Goal: Information Seeking & Learning: Learn about a topic

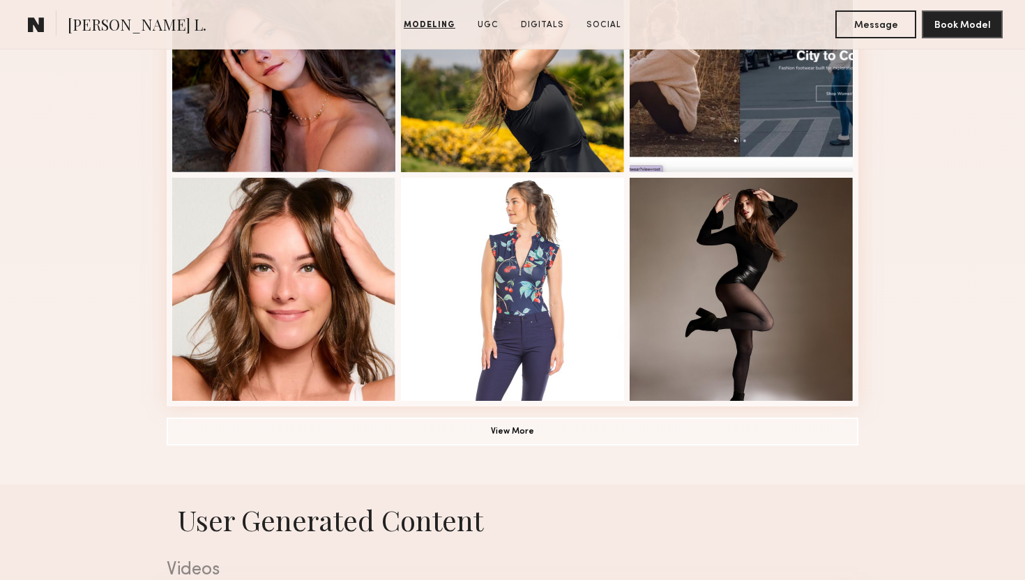
scroll to position [933, 0]
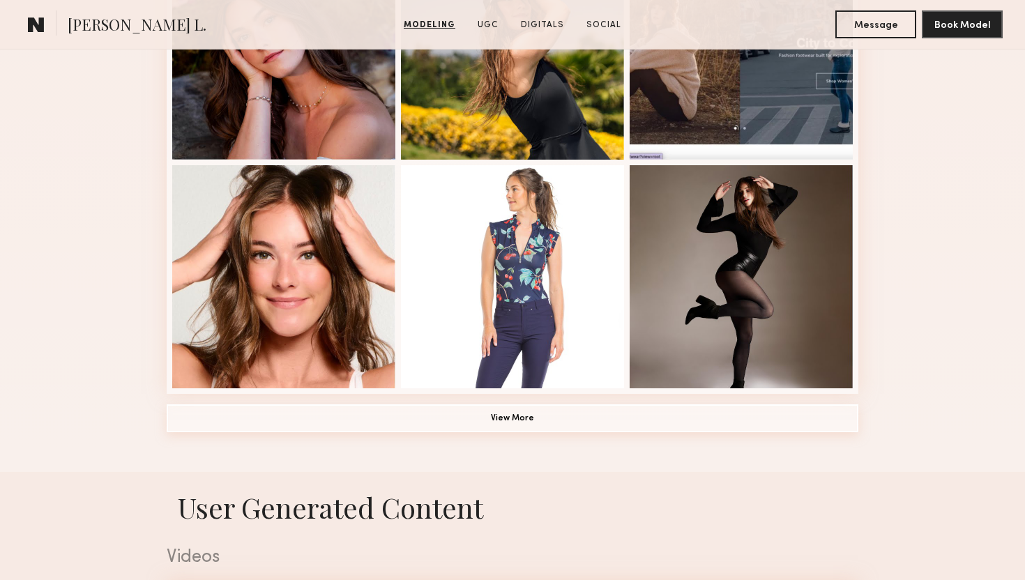
click at [513, 418] on button "View More" at bounding box center [513, 418] width 692 height 28
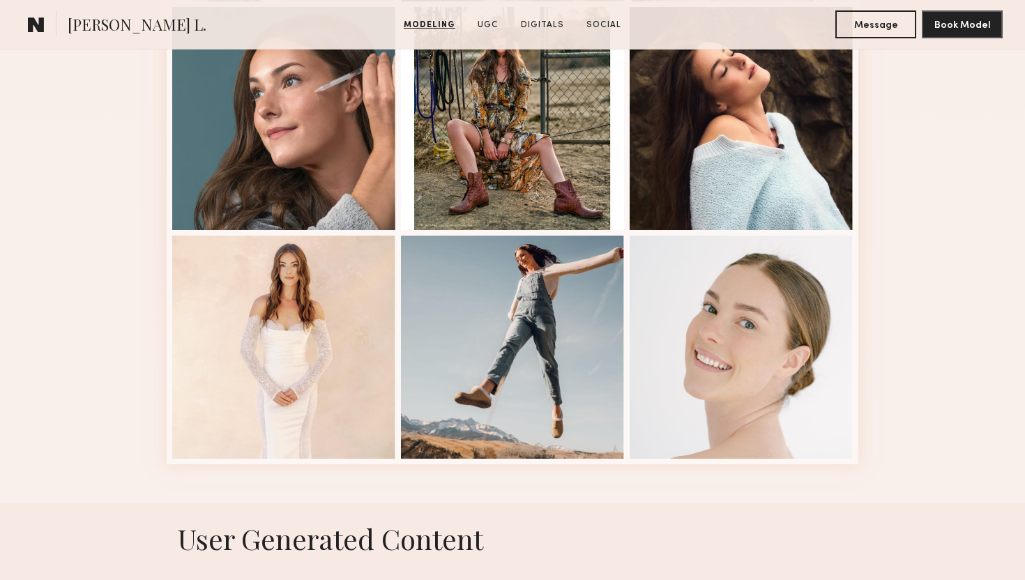
scroll to position [1778, 0]
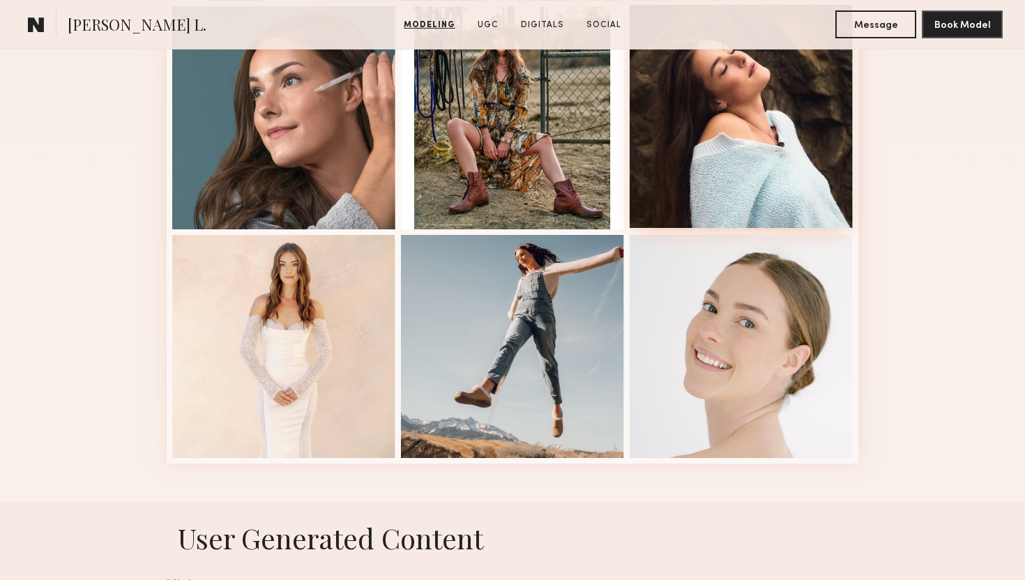
click at [768, 137] on div at bounding box center [740, 116] width 223 height 223
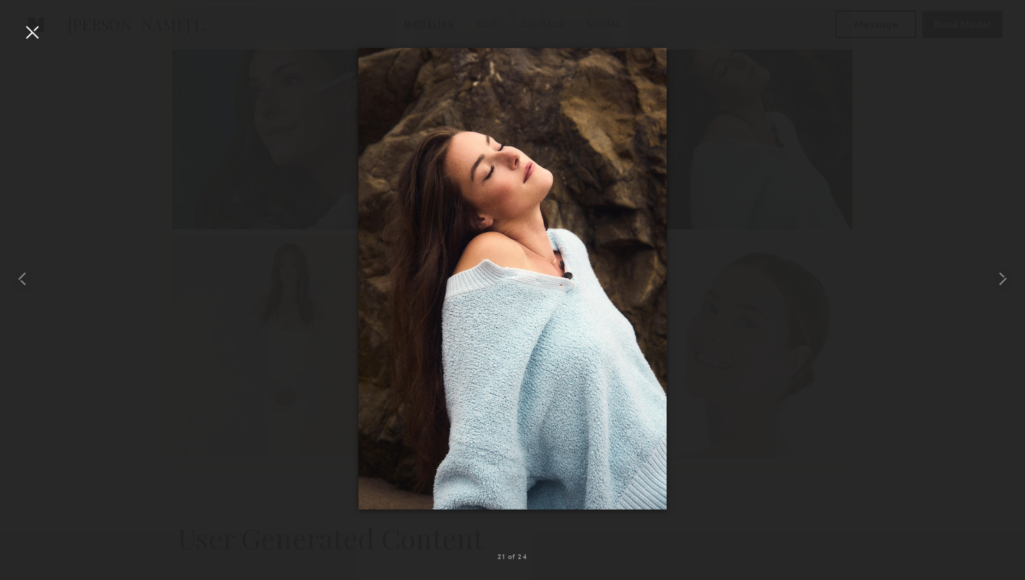
click at [38, 36] on div at bounding box center [32, 32] width 22 height 22
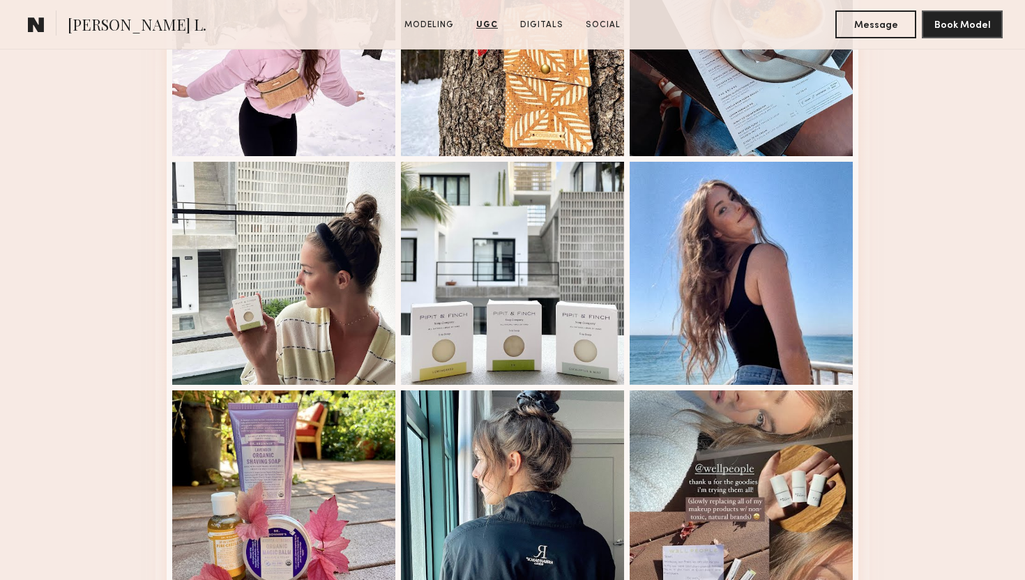
scroll to position [3229, 0]
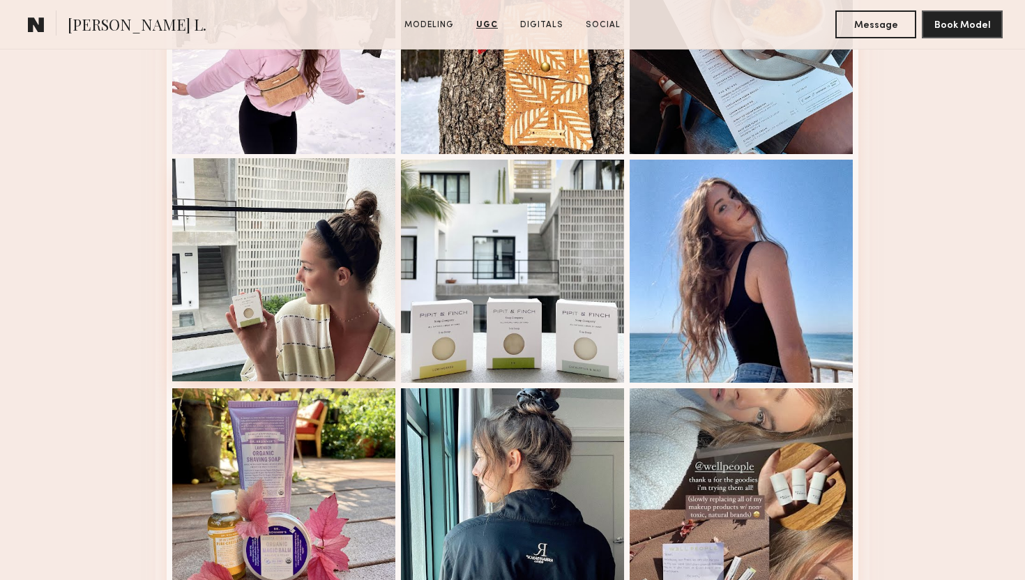
click at [356, 240] on div at bounding box center [283, 269] width 223 height 223
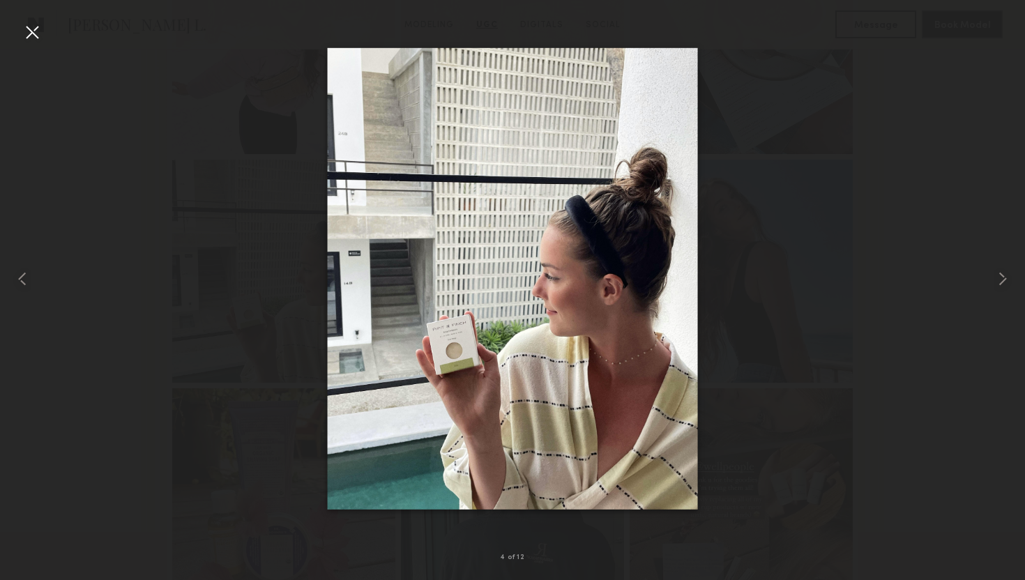
click at [29, 31] on div at bounding box center [32, 32] width 22 height 22
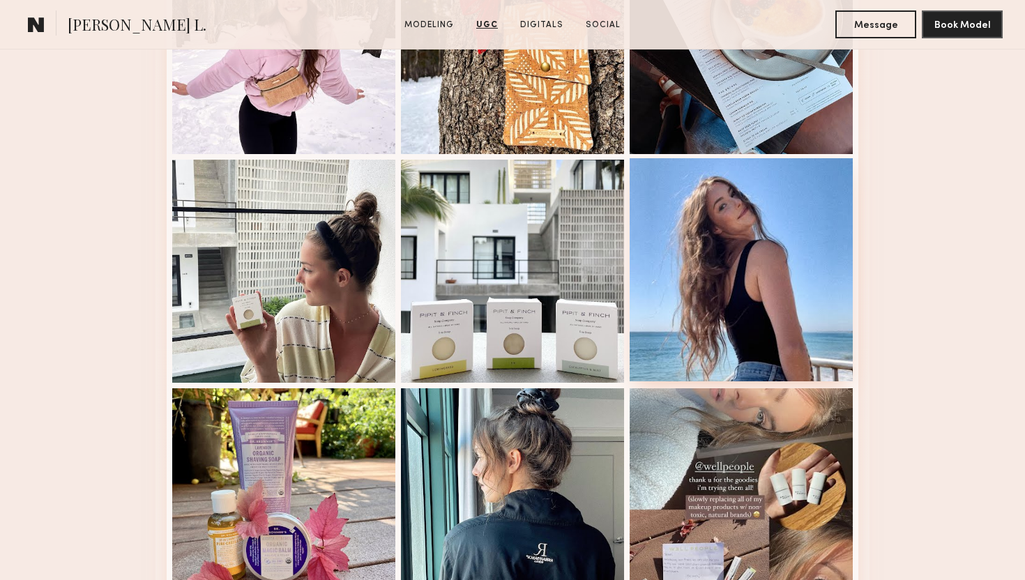
click at [710, 220] on div at bounding box center [740, 269] width 223 height 223
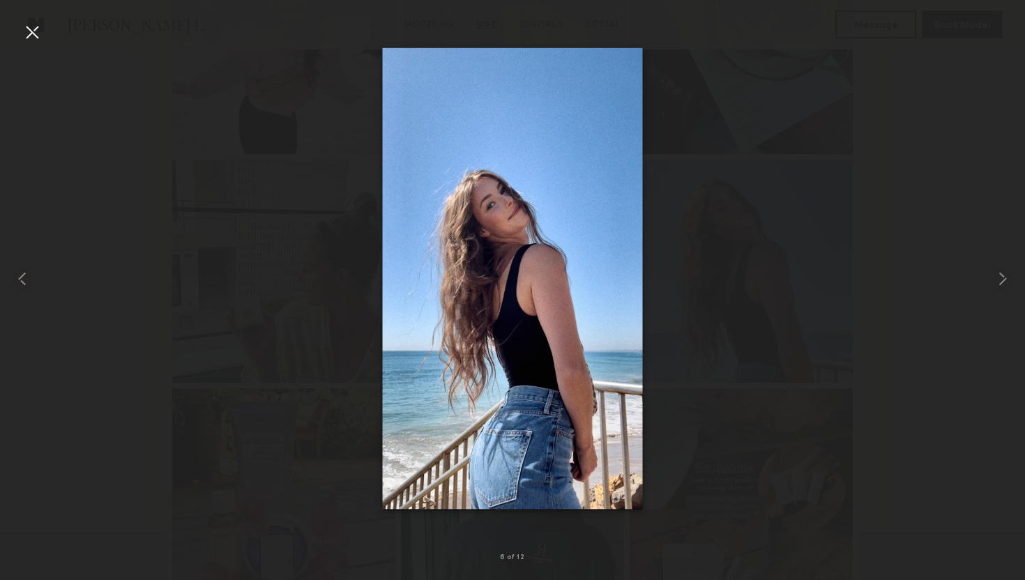
click at [37, 29] on div at bounding box center [32, 32] width 22 height 22
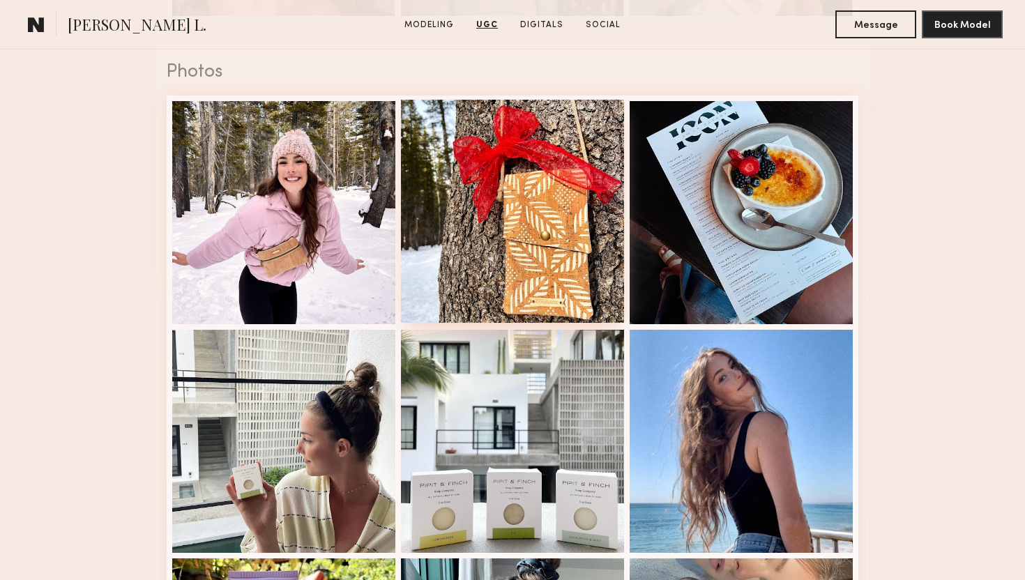
scroll to position [3062, 0]
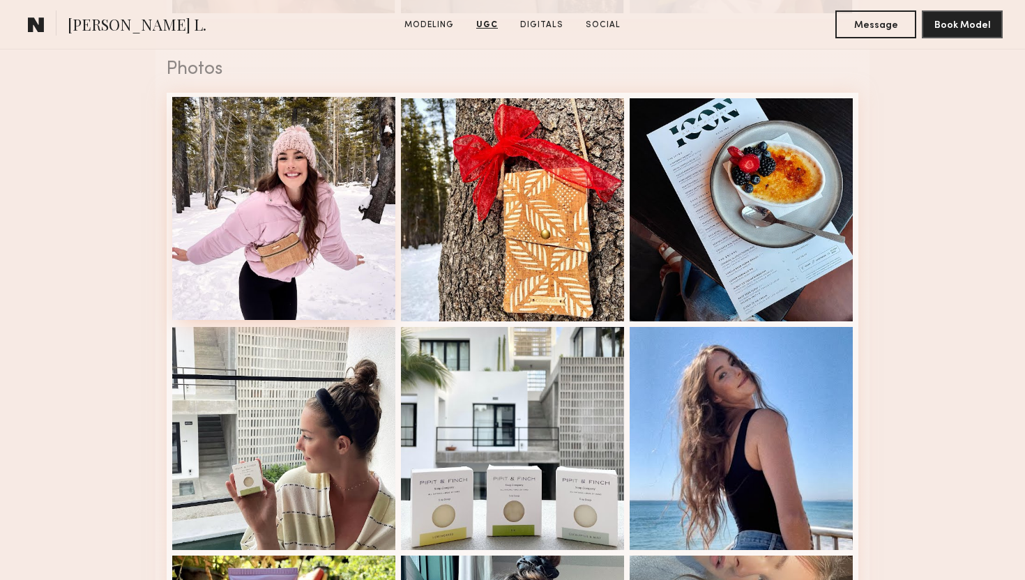
click at [338, 162] on div at bounding box center [283, 208] width 223 height 223
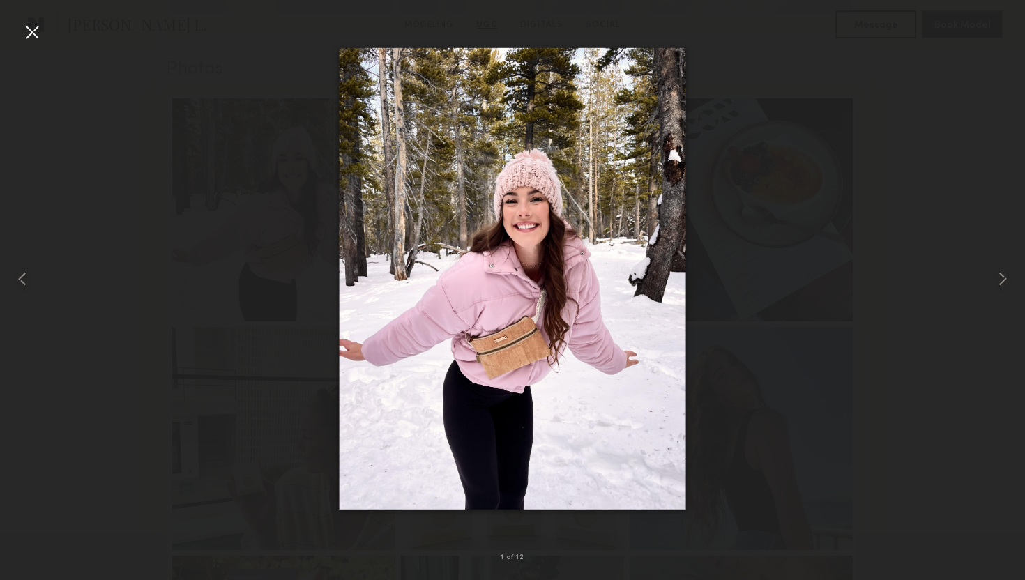
click at [27, 29] on div at bounding box center [32, 32] width 22 height 22
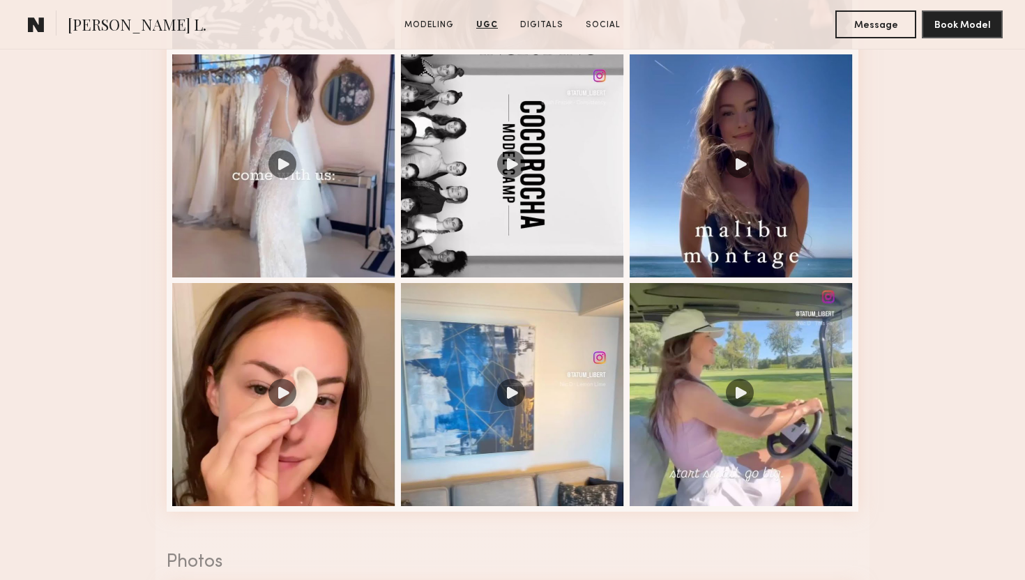
scroll to position [2570, 0]
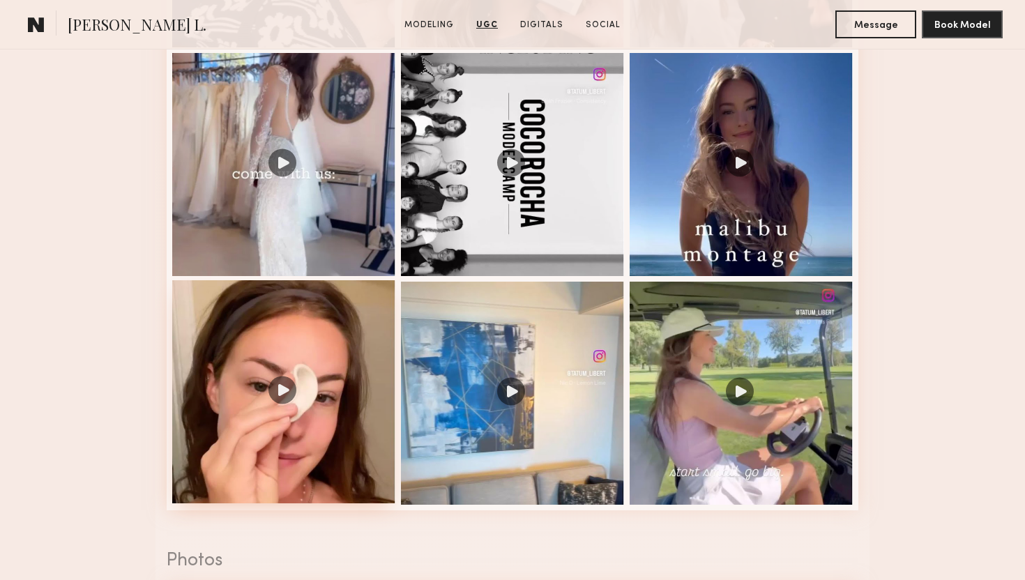
click at [326, 339] on div at bounding box center [283, 391] width 223 height 223
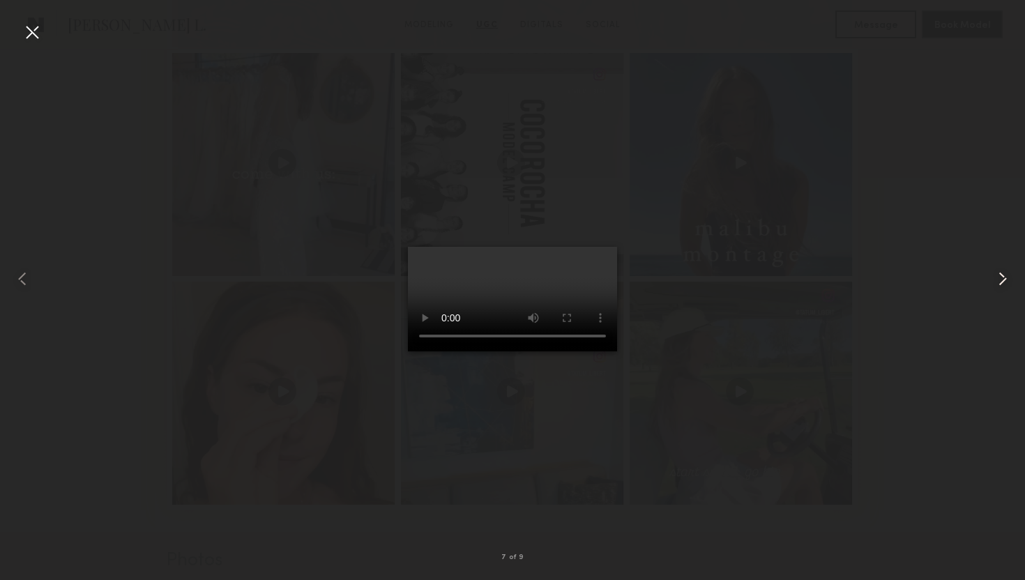
click at [1004, 274] on common-icon at bounding box center [1002, 279] width 22 height 22
click at [1003, 272] on common-icon at bounding box center [1002, 279] width 22 height 22
click at [1002, 272] on common-icon at bounding box center [1002, 279] width 22 height 22
click at [1001, 274] on common-icon at bounding box center [1002, 279] width 22 height 22
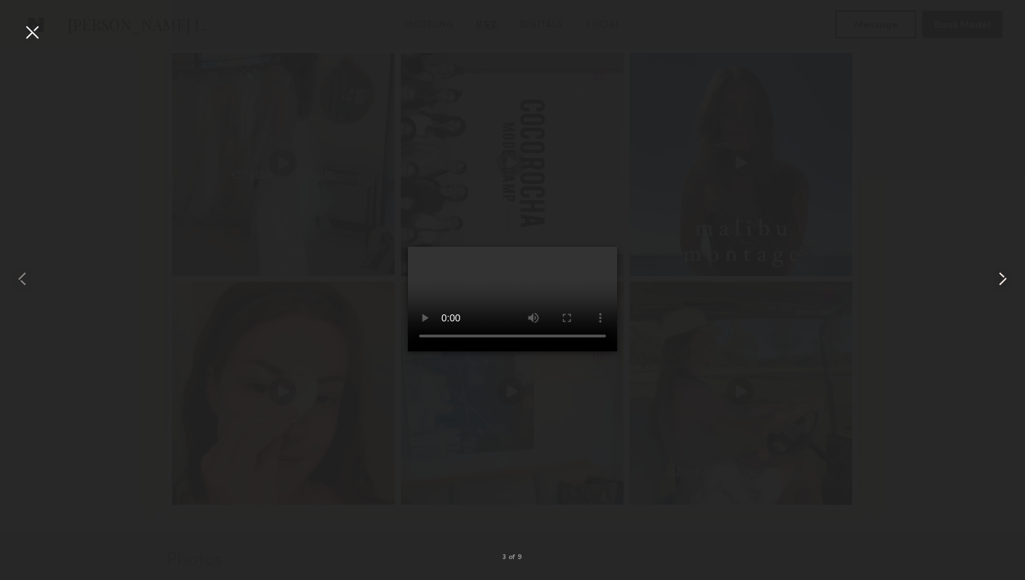
click at [1001, 274] on common-icon at bounding box center [1002, 279] width 22 height 22
